Goal: Book appointment/travel/reservation

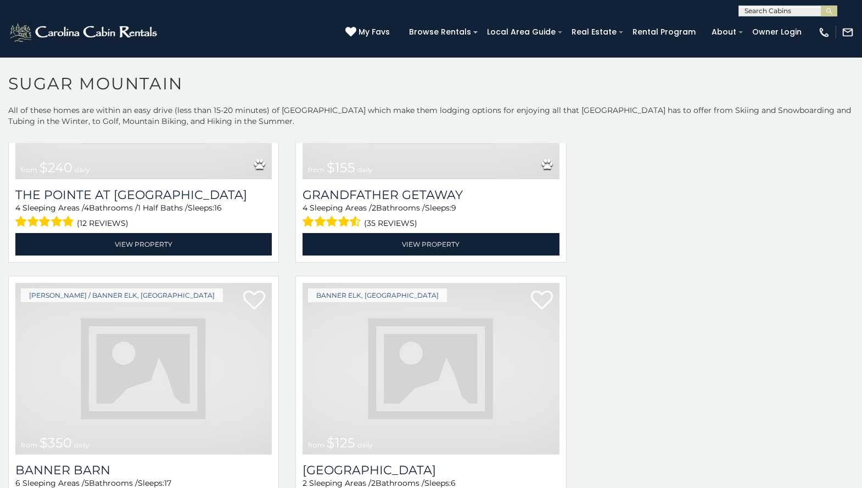
scroll to position [1492, 0]
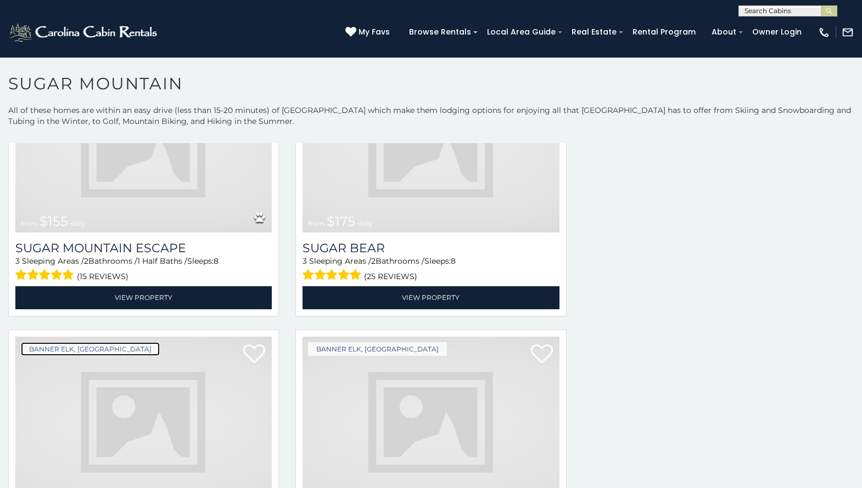
click at [65, 342] on link "Banner Elk, [GEOGRAPHIC_DATA]" at bounding box center [90, 349] width 139 height 14
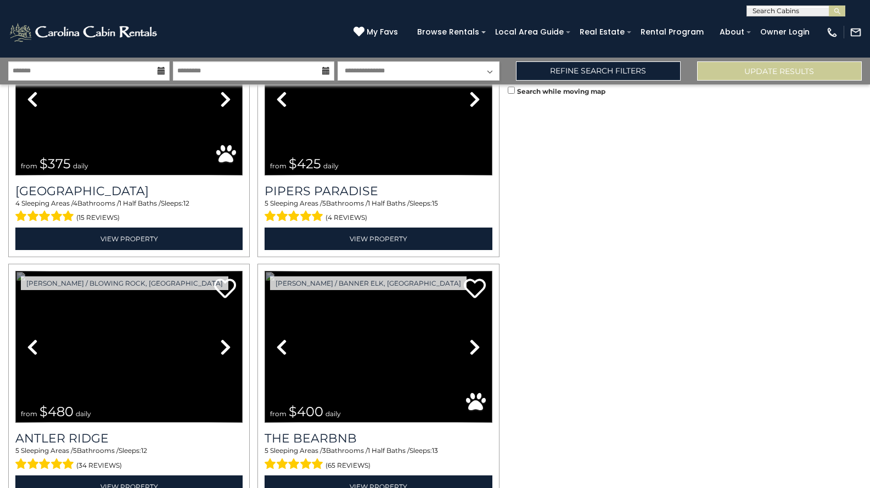
scroll to position [3376, 0]
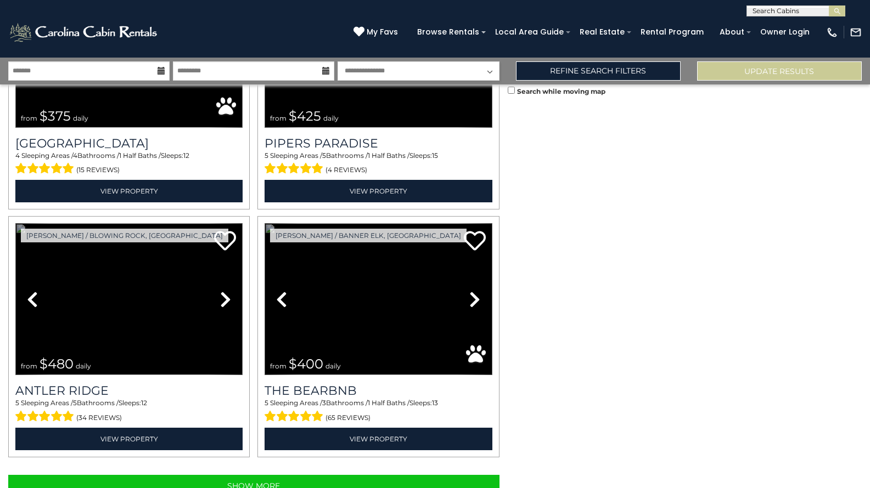
click at [15, 223] on link "Previous" at bounding box center [32, 299] width 34 height 153
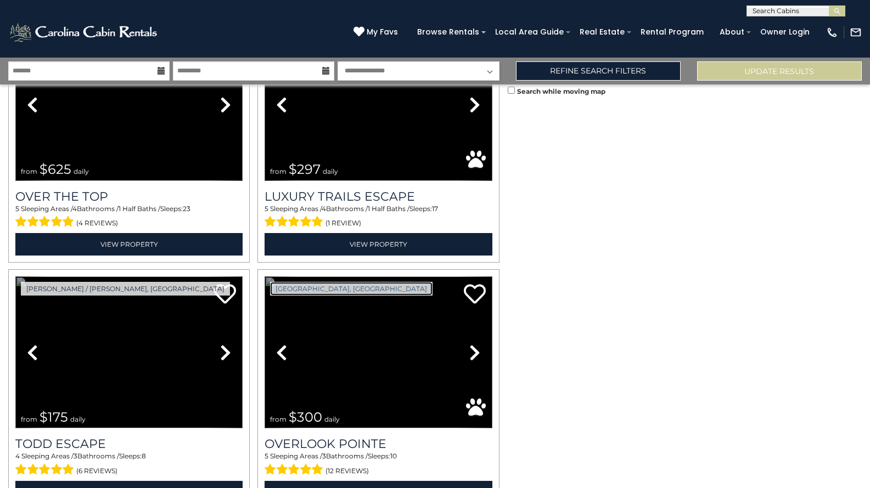
click at [283, 283] on link "[GEOGRAPHIC_DATA], [GEOGRAPHIC_DATA]" at bounding box center [351, 289] width 162 height 14
